Goal: Task Accomplishment & Management: Manage account settings

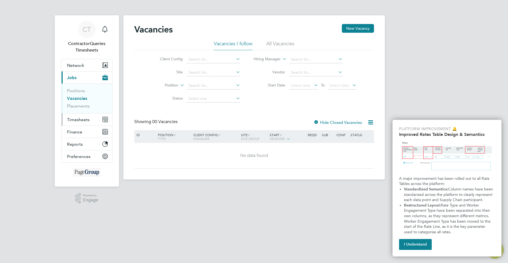
click at [83, 119] on span "Timesheets" at bounding box center [78, 119] width 23 height 5
click at [75, 120] on span "Timesheets" at bounding box center [78, 119] width 23 height 5
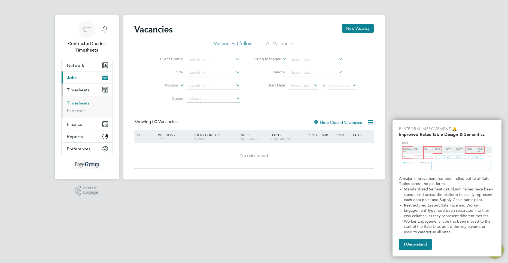
click at [74, 103] on link "Timesheets" at bounding box center [78, 102] width 23 height 5
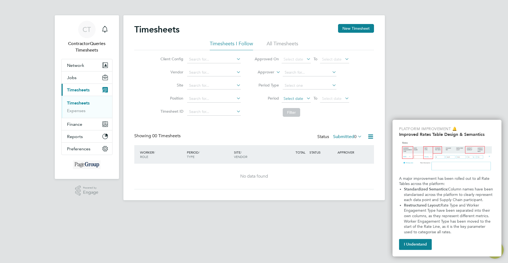
click at [300, 95] on span "Select date" at bounding box center [296, 98] width 29 height 7
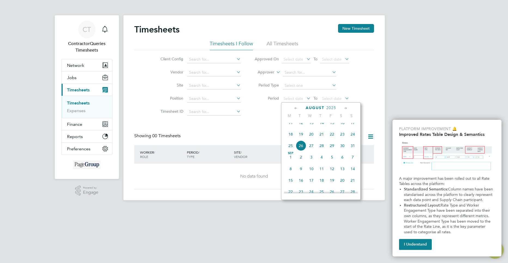
click at [289, 139] on span "18" at bounding box center [290, 134] width 10 height 10
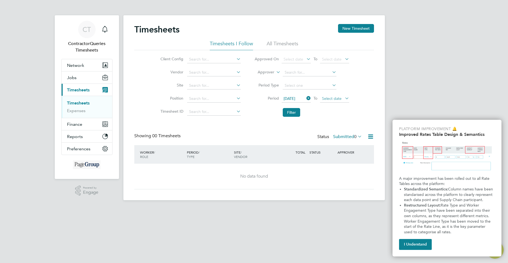
click at [326, 101] on span "Select date" at bounding box center [334, 98] width 29 height 7
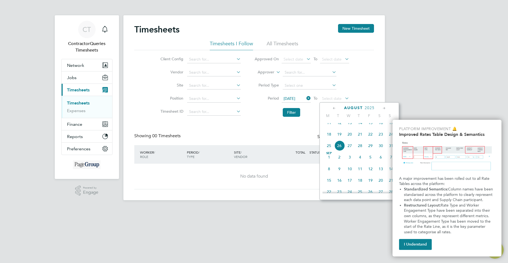
click at [338, 151] on span "26" at bounding box center [339, 145] width 10 height 10
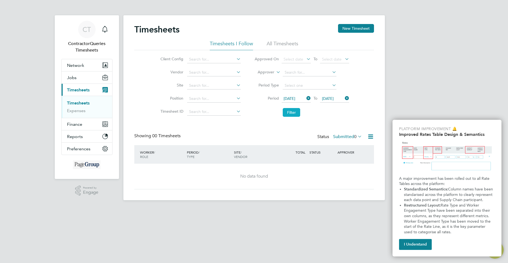
click at [288, 111] on button "Filter" at bounding box center [291, 112] width 17 height 9
click at [422, 248] on button "I Understand" at bounding box center [415, 244] width 33 height 11
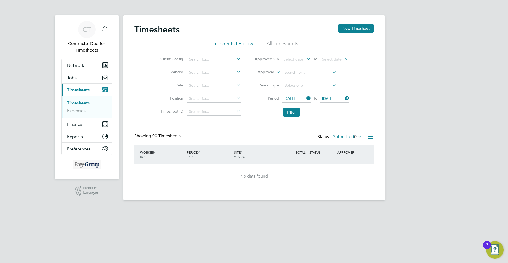
click at [271, 44] on li "All Timesheets" at bounding box center [283, 45] width 32 height 10
click at [508, 45] on html "CT ContractorQueries Timesheets Notifications Applications: Network Team Member…" at bounding box center [254, 104] width 508 height 209
click at [294, 101] on span "[DATE]" at bounding box center [296, 98] width 29 height 7
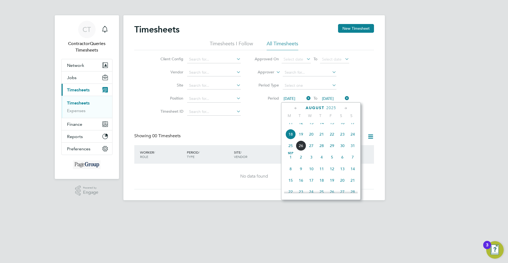
scroll to position [200, 0]
click at [352, 139] on span "17" at bounding box center [353, 134] width 10 height 10
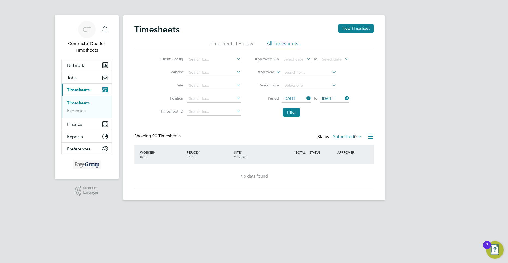
click at [331, 97] on span "[DATE]" at bounding box center [328, 98] width 12 height 5
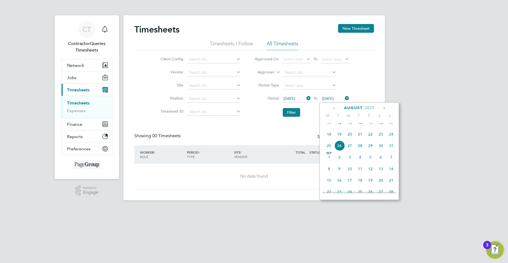
click at [390, 139] on span "24" at bounding box center [391, 134] width 10 height 10
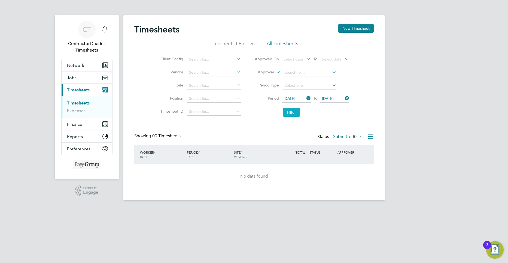
click at [295, 114] on button "Filter" at bounding box center [291, 112] width 17 height 9
click at [291, 97] on span "[DATE]" at bounding box center [290, 98] width 12 height 5
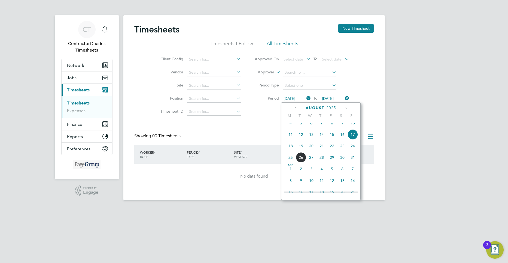
scroll to position [188, 0]
click at [289, 162] on span "18" at bounding box center [290, 158] width 10 height 10
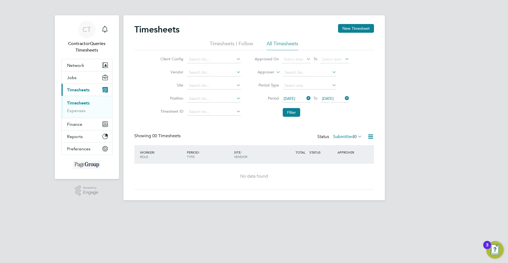
click at [328, 96] on span "[DATE]" at bounding box center [328, 98] width 12 height 5
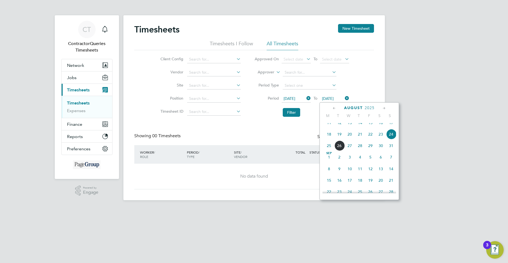
scroll to position [200, 0]
click at [341, 161] on span "26" at bounding box center [339, 157] width 10 height 10
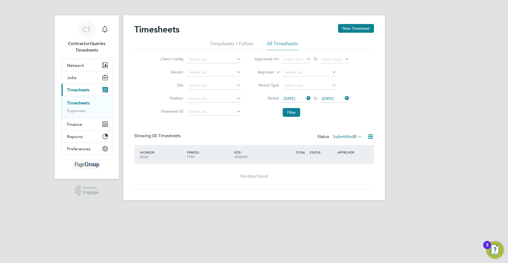
click at [345, 137] on label "Submitted 0" at bounding box center [347, 136] width 29 height 5
click at [346, 144] on li "All" at bounding box center [347, 146] width 25 height 8
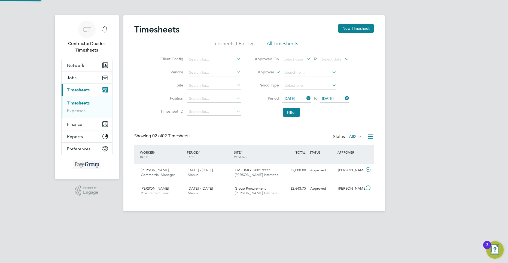
scroll to position [14, 47]
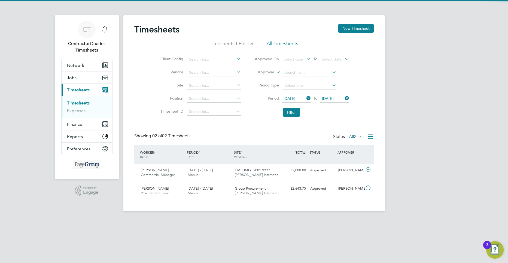
click at [346, 139] on div "Status All 2" at bounding box center [348, 137] width 30 height 8
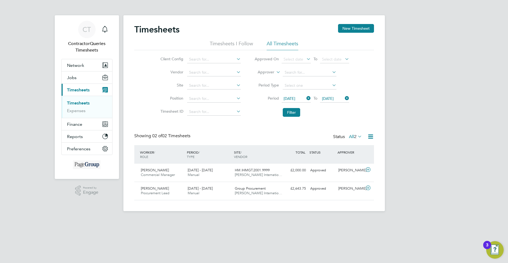
click at [352, 135] on label "All 2" at bounding box center [355, 136] width 13 height 5
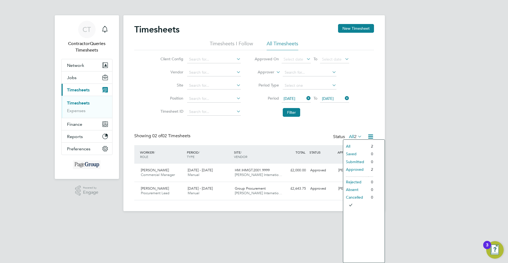
click at [357, 169] on li "Approved" at bounding box center [355, 169] width 25 height 8
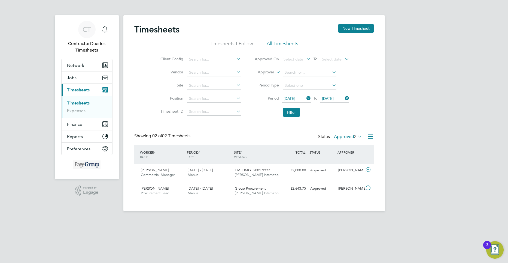
click at [368, 138] on icon at bounding box center [370, 136] width 7 height 7
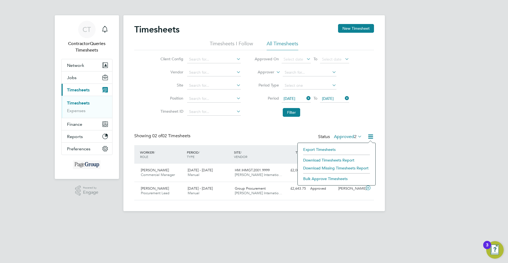
click at [315, 161] on li "Download Timesheets Report" at bounding box center [336, 160] width 72 height 8
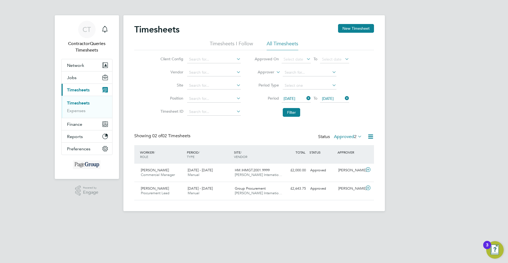
click at [318, 220] on html "CT ContractorQueries Timesheets Notifications Applications: Network Team Member…" at bounding box center [254, 110] width 508 height 220
click at [70, 115] on ul "Timesheets Expenses" at bounding box center [87, 107] width 51 height 22
click at [70, 112] on link "Expenses" at bounding box center [76, 110] width 19 height 5
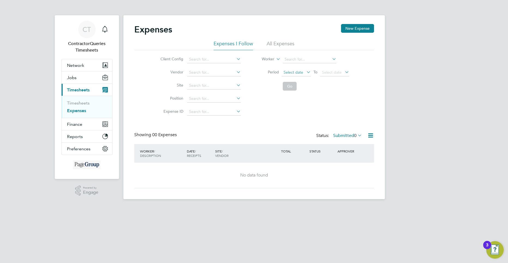
click at [304, 74] on span "Select date" at bounding box center [296, 72] width 29 height 7
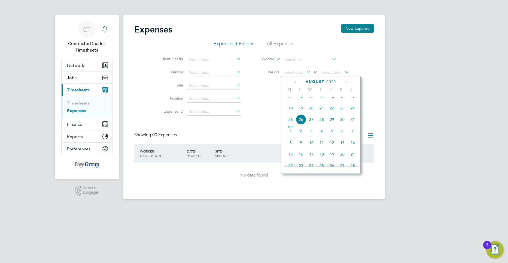
click at [290, 109] on span "18" at bounding box center [290, 108] width 10 height 10
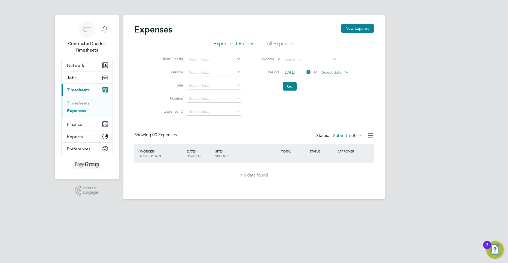
click at [328, 72] on span "Select date" at bounding box center [332, 72] width 20 height 5
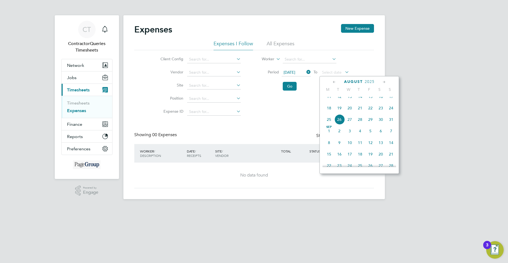
click at [339, 124] on span "26" at bounding box center [339, 119] width 10 height 10
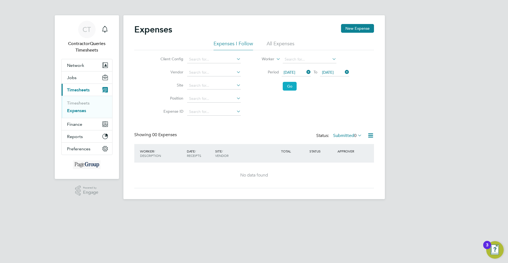
click at [290, 86] on button "Go" at bounding box center [290, 86] width 14 height 9
click at [344, 132] on div "Status: Submitted 0" at bounding box center [339, 136] width 47 height 8
click at [345, 137] on label "Submitted 0" at bounding box center [347, 135] width 29 height 5
